Goal: Task Accomplishment & Management: Manage account settings

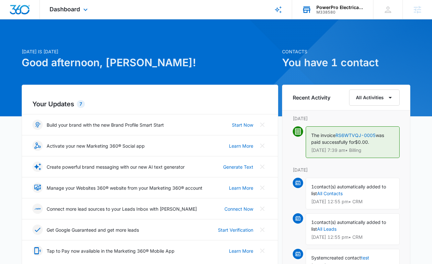
click at [328, 9] on div "PowerPro Electrical Services LLC" at bounding box center [339, 7] width 47 height 5
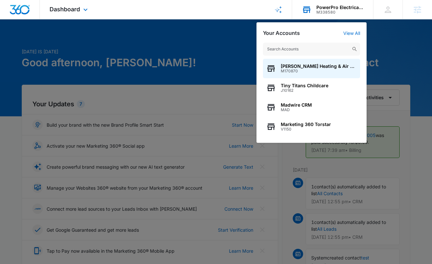
click at [309, 50] on input "text" at bounding box center [311, 49] width 97 height 13
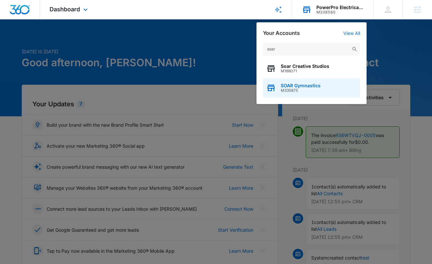
type input "soar"
click at [290, 89] on span "M335875" at bounding box center [300, 90] width 40 height 5
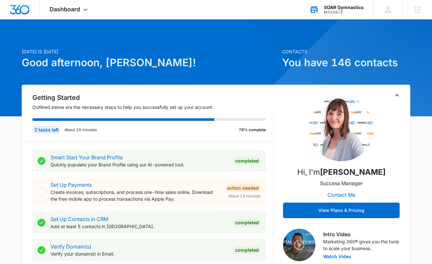
click at [75, 2] on div "Dashboard Apps Reputation Websites Forms CRM Email Social Payments POS Content …" at bounding box center [69, 9] width 59 height 19
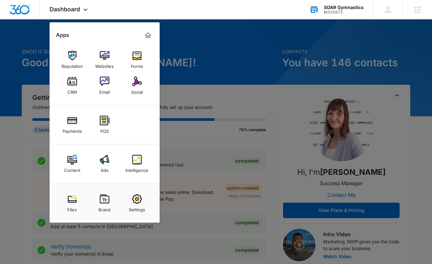
click at [139, 57] on img at bounding box center [137, 56] width 10 height 10
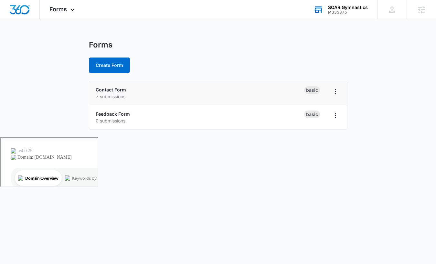
click at [131, 89] on div "Contact Form 7 submissions" at bounding box center [200, 93] width 209 height 14
click at [120, 89] on link "Contact Form" at bounding box center [111, 89] width 30 height 5
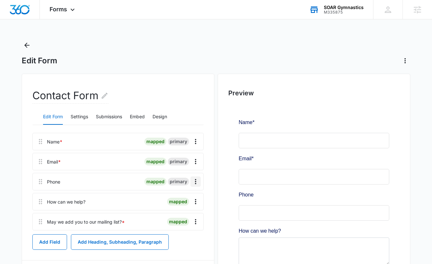
click at [198, 181] on icon "Overflow Menu" at bounding box center [196, 182] width 8 height 8
click at [190, 197] on button "Edit" at bounding box center [181, 200] width 37 height 10
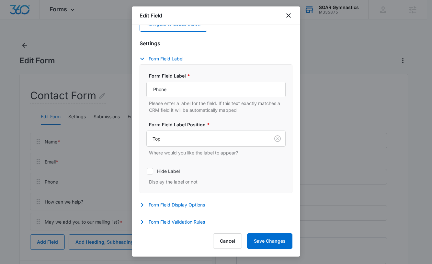
scroll to position [39, 0]
click at [157, 221] on button "Form Field Validation Rules" at bounding box center [175, 222] width 72 height 8
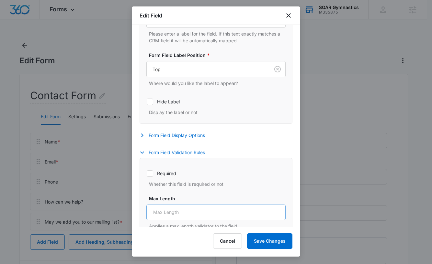
scroll to position [117, 0]
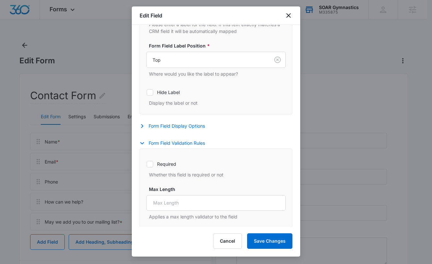
click at [151, 163] on icon at bounding box center [150, 164] width 4 height 3
click at [147, 164] on input "Required" at bounding box center [146, 164] width 0 height 0
checkbox input "true"
click at [260, 240] on button "Save Changes" at bounding box center [269, 242] width 45 height 16
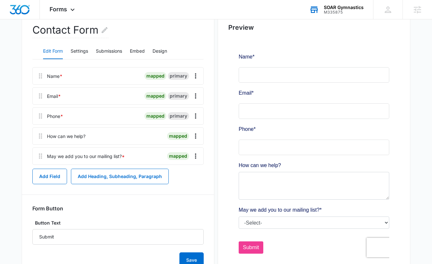
scroll to position [0, 0]
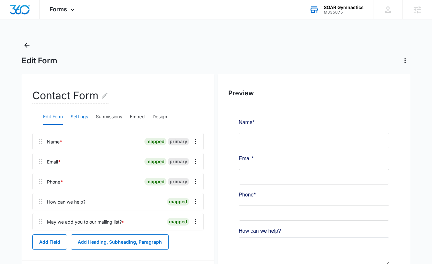
click at [79, 115] on button "Settings" at bounding box center [79, 117] width 17 height 16
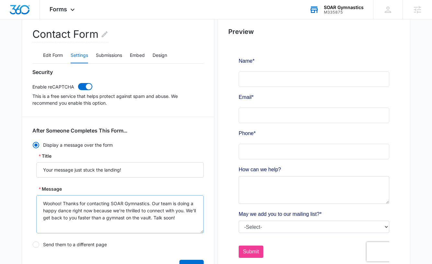
scroll to position [136, 0]
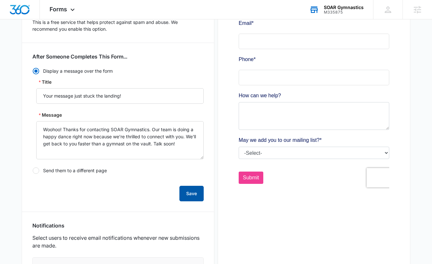
click at [193, 196] on button "Save" at bounding box center [191, 194] width 24 height 16
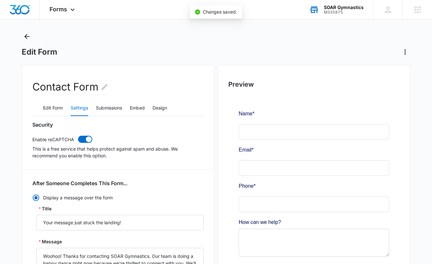
scroll to position [0, 0]
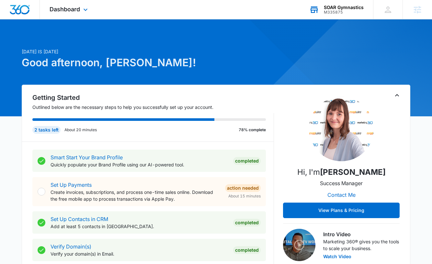
click at [333, 9] on div "SOAR Gymnastics" at bounding box center [343, 7] width 40 height 5
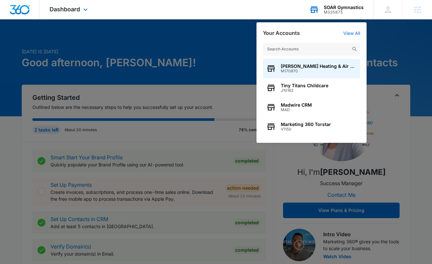
click at [312, 48] on input "text" at bounding box center [311, 49] width 97 height 13
type input "leads in"
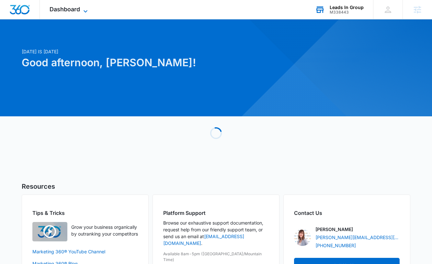
click at [75, 9] on span "Dashboard" at bounding box center [64, 9] width 30 height 7
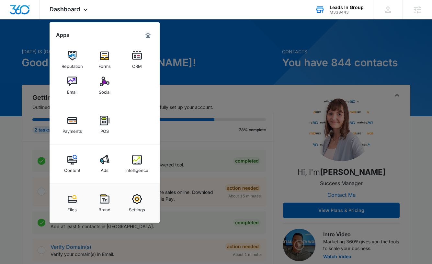
click at [107, 169] on div "Ads" at bounding box center [105, 169] width 8 height 8
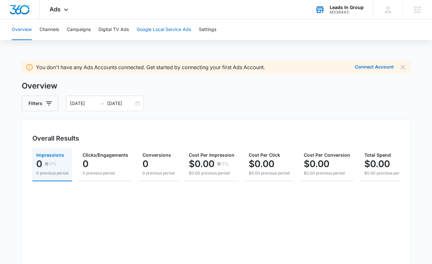
click at [164, 28] on button "Google Local Service Ads" at bounding box center [164, 29] width 54 height 21
